Goal: Use online tool/utility: Utilize a website feature to perform a specific function

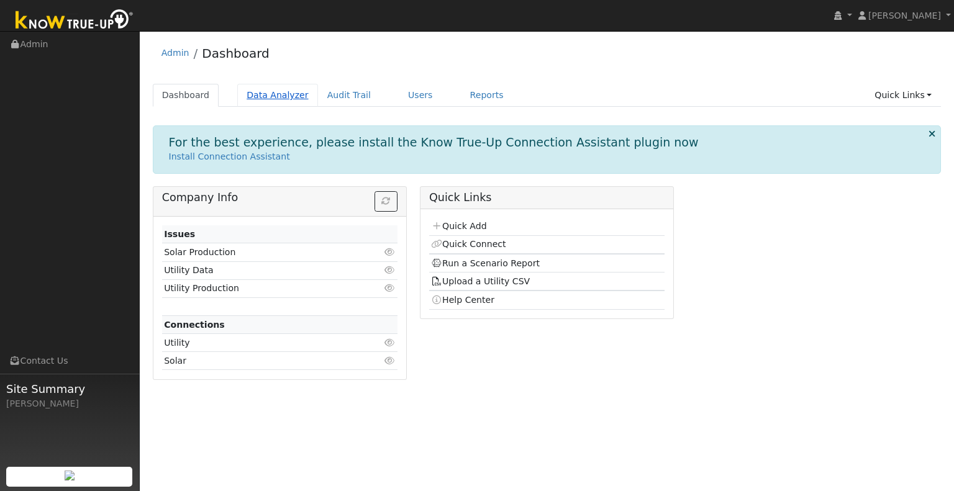
click at [271, 99] on link "Data Analyzer" at bounding box center [277, 95] width 81 height 23
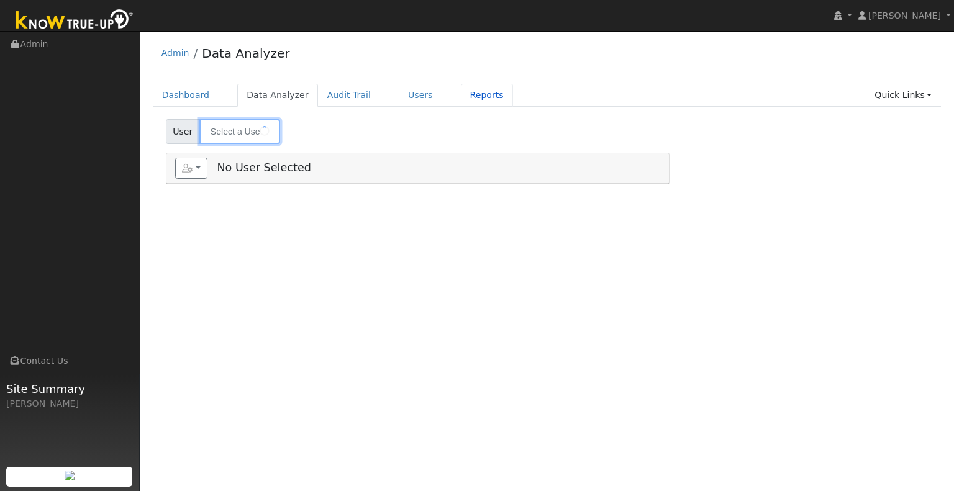
type input "[PERSON_NAME]"
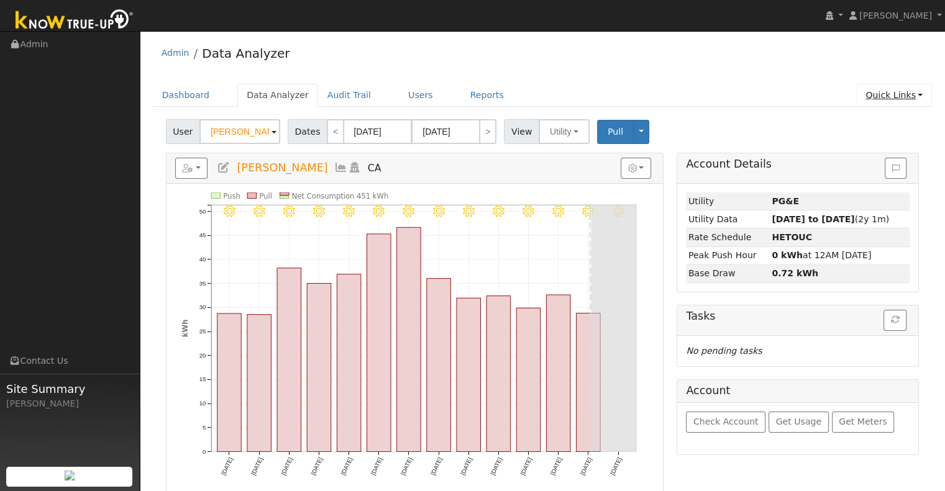
click at [916, 94] on link "Quick Links" at bounding box center [894, 95] width 76 height 23
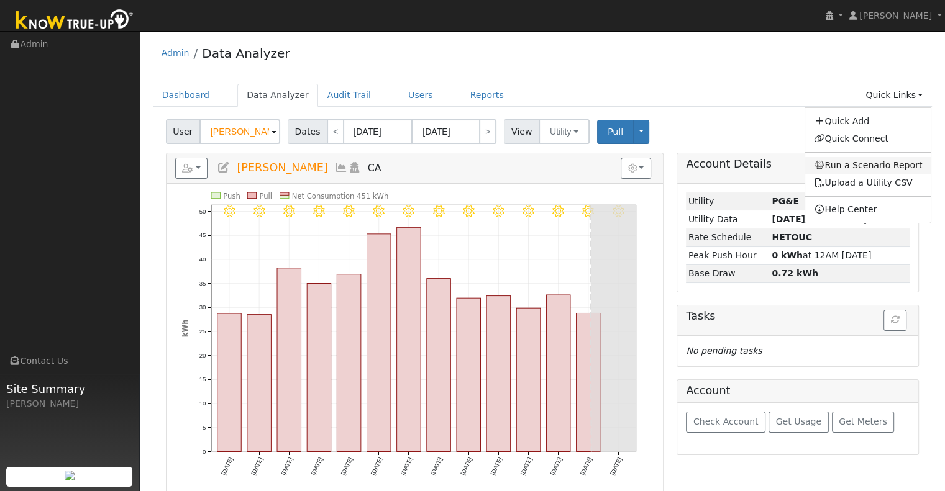
click at [899, 157] on link "Run a Scenario Report" at bounding box center [868, 165] width 126 height 17
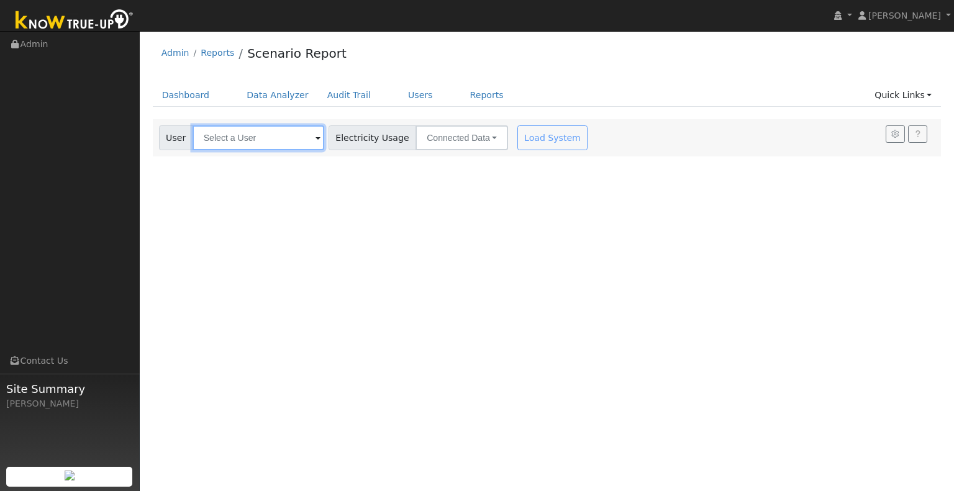
click at [297, 129] on input "text" at bounding box center [259, 137] width 132 height 25
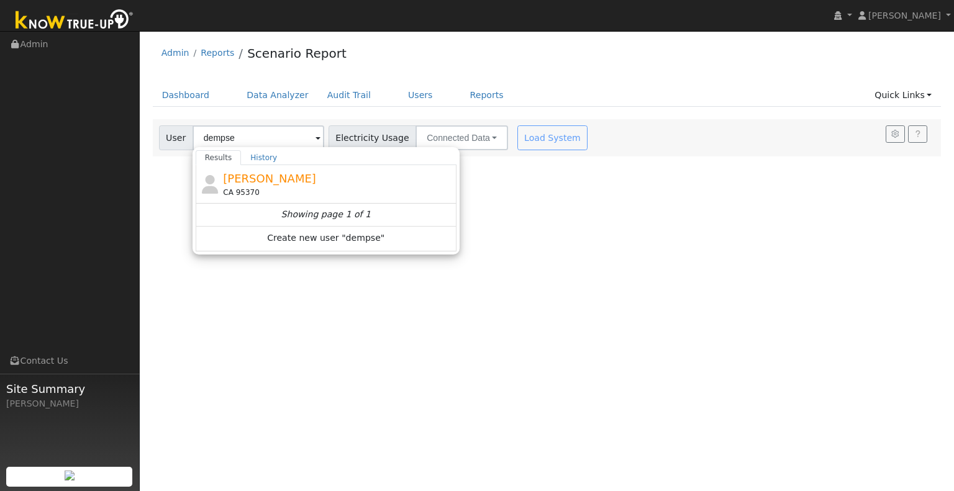
click at [253, 196] on div "CA 95370" at bounding box center [338, 192] width 230 height 11
type input "[PERSON_NAME]"
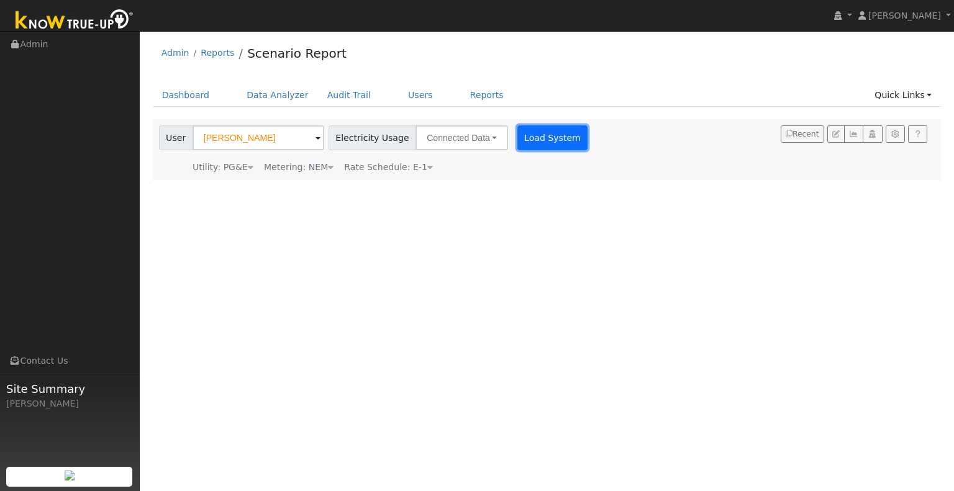
click at [529, 140] on button "Load System" at bounding box center [552, 137] width 71 height 25
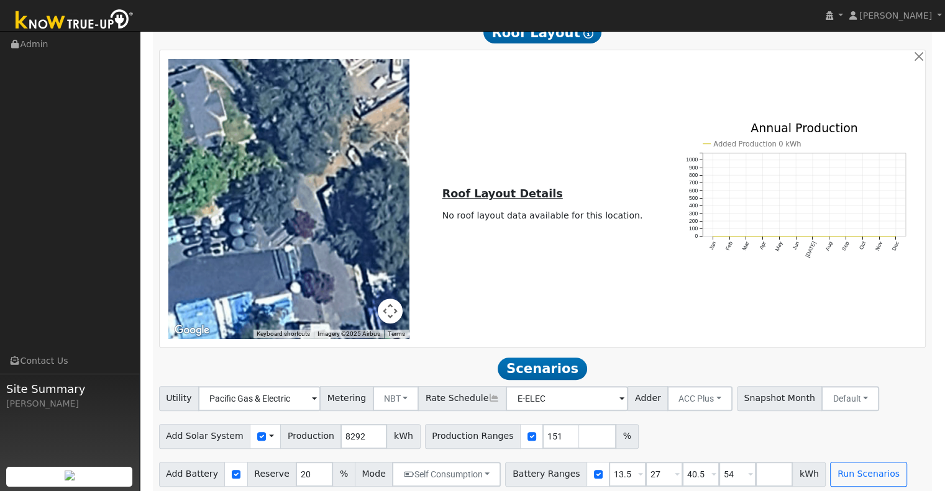
scroll to position [456, 0]
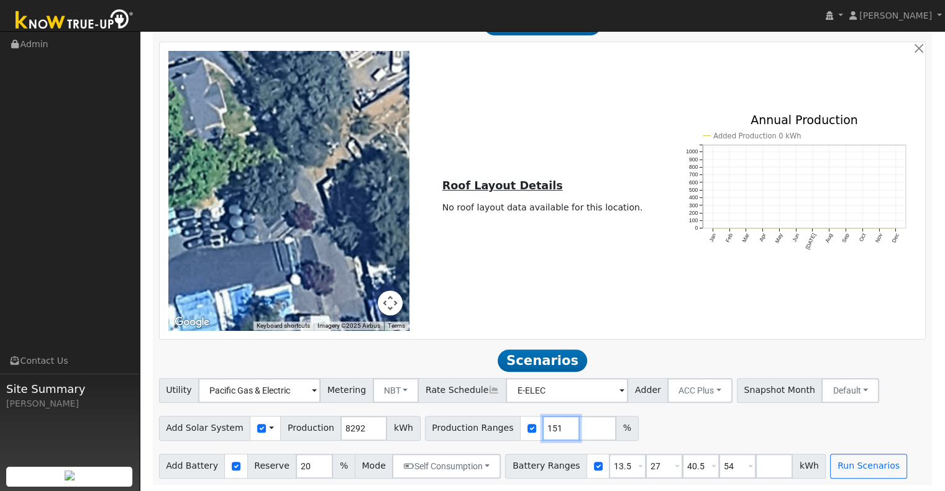
drag, startPoint x: 537, startPoint y: 430, endPoint x: 513, endPoint y: 425, distance: 24.7
click at [511, 425] on div "Production Ranges 151 %" at bounding box center [532, 428] width 214 height 25
type input "140"
drag, startPoint x: 612, startPoint y: 467, endPoint x: 559, endPoint y: 469, distance: 53.5
click at [559, 469] on div "Battery Ranges 13.5 Overrides Reserve % Mode None None Self Consumption Peak Sa…" at bounding box center [665, 466] width 321 height 25
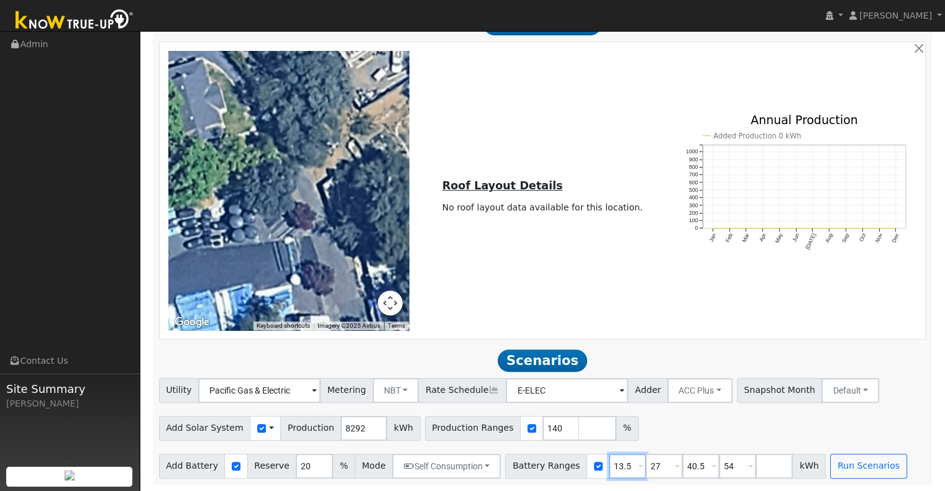
type input "27"
type input "40.5"
type input "54"
type input "27"
click at [650, 469] on input "40.5" at bounding box center [663, 466] width 37 height 25
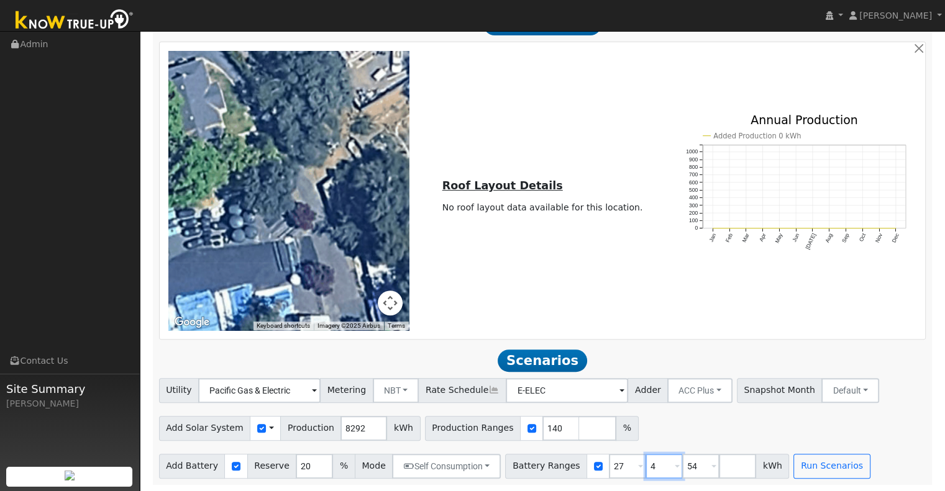
type input "54"
type input "5"
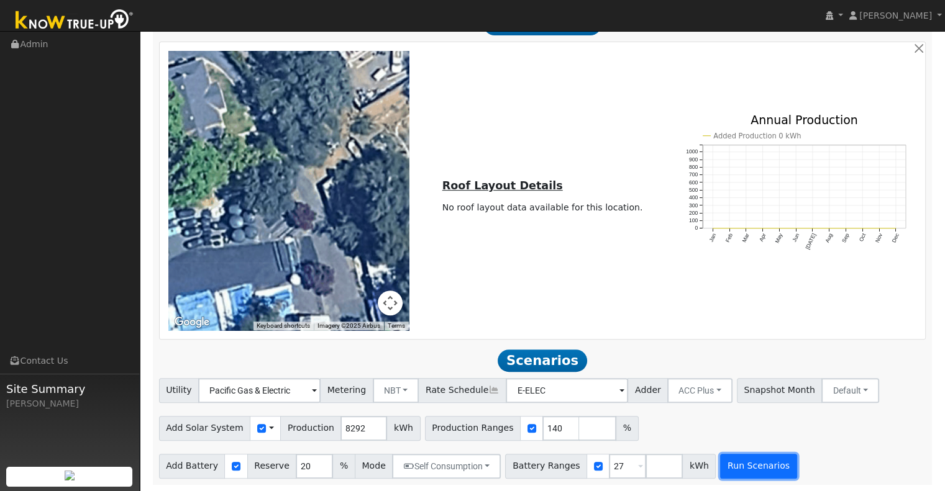
click at [721, 472] on button "Run Scenarios" at bounding box center [758, 466] width 76 height 25
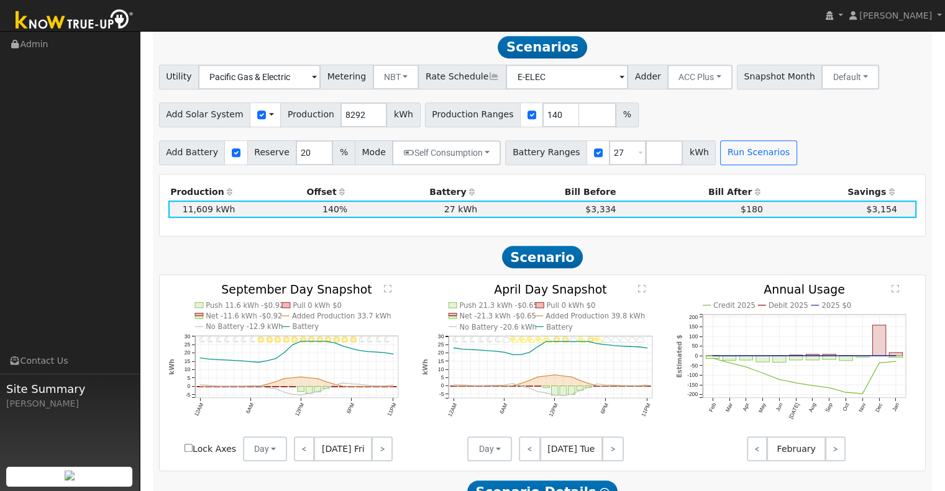
scroll to position [767, 0]
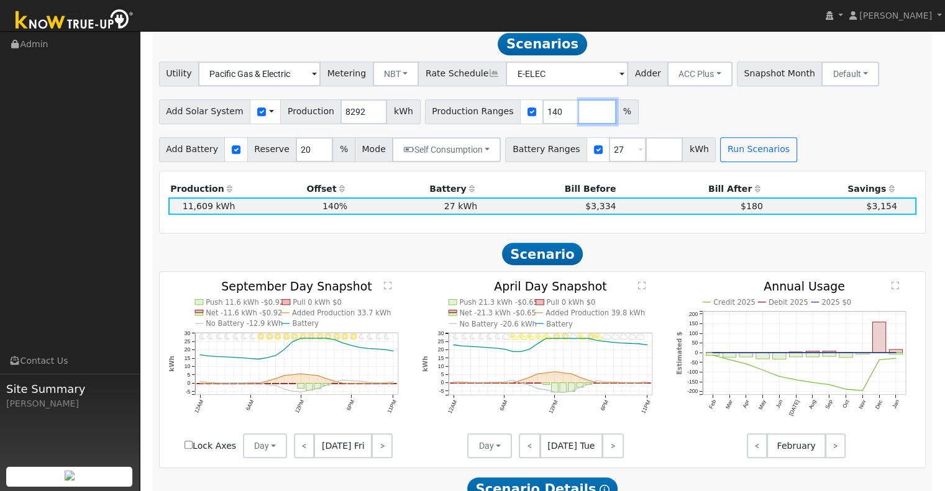
click at [579, 123] on input "number" at bounding box center [597, 111] width 37 height 25
type input "130"
type input "140"
click at [720, 156] on button "Run Scenarios" at bounding box center [758, 149] width 76 height 25
